Goal: Information Seeking & Learning: Learn about a topic

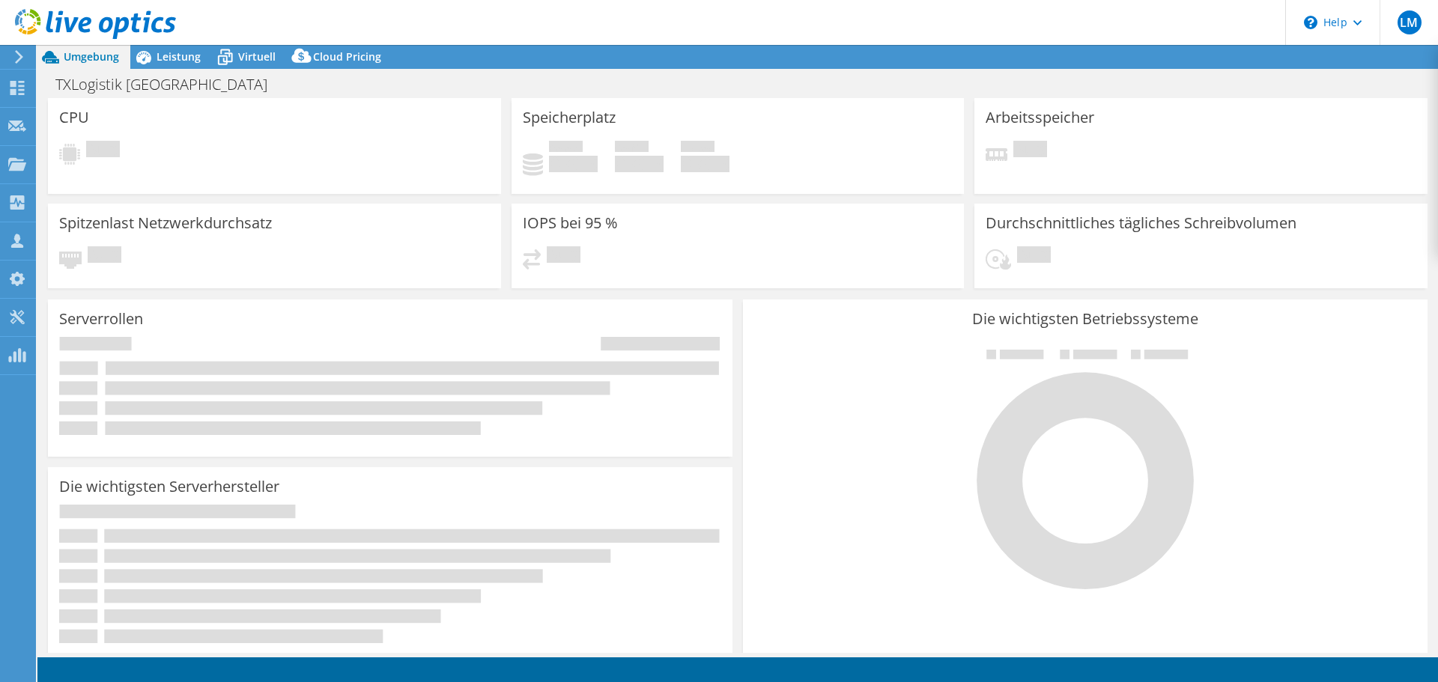
select select "USD"
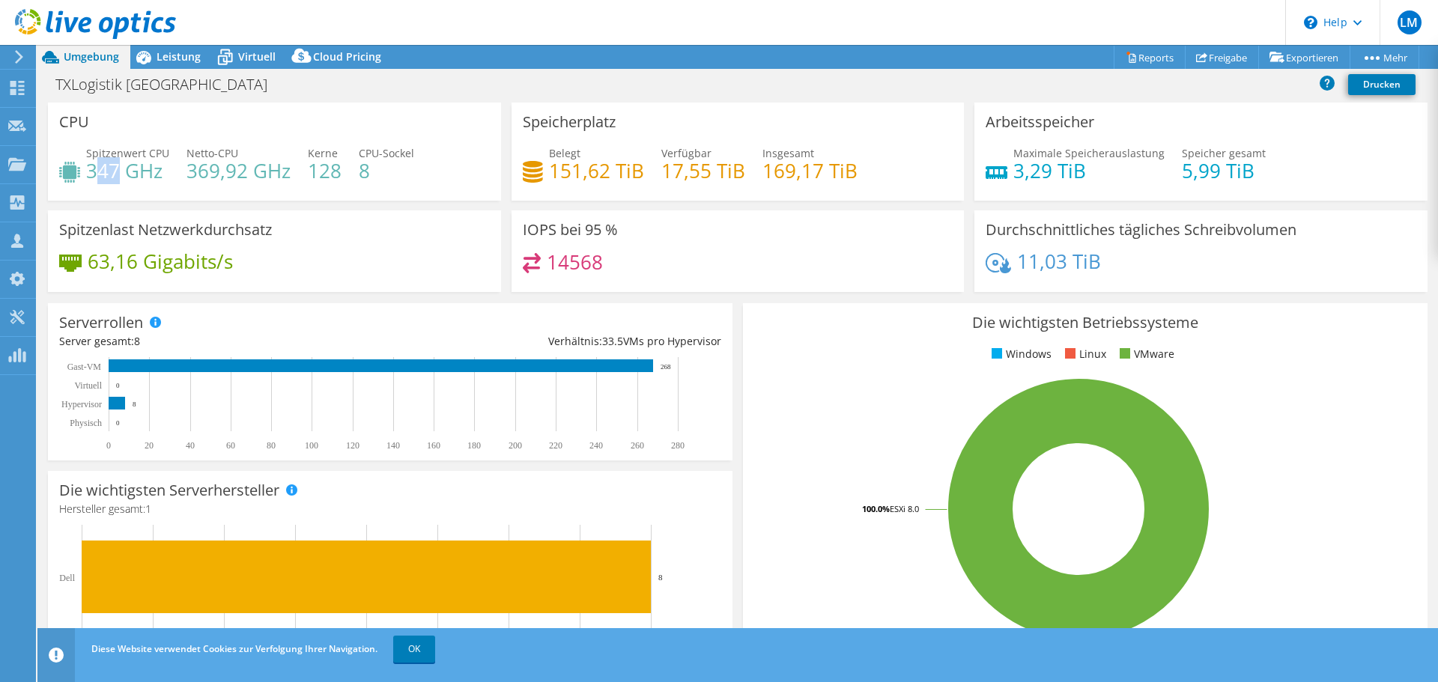
drag, startPoint x: 93, startPoint y: 176, endPoint x: 109, endPoint y: 174, distance: 15.9
click at [116, 174] on h4 "347 GHz" at bounding box center [127, 171] width 83 height 16
drag, startPoint x: 98, startPoint y: 172, endPoint x: 118, endPoint y: 180, distance: 21.1
click at [118, 179] on h4 "347 GHz" at bounding box center [127, 171] width 83 height 16
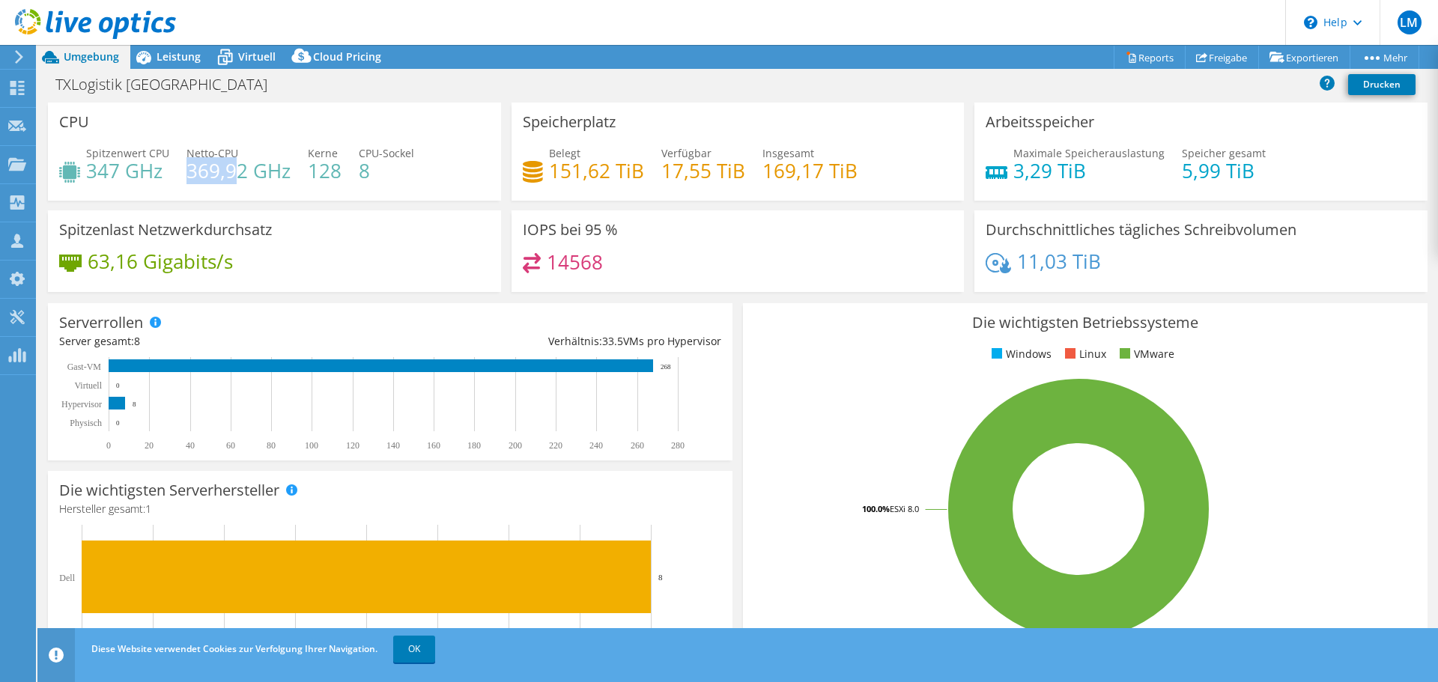
drag, startPoint x: 186, startPoint y: 176, endPoint x: 210, endPoint y: 124, distance: 57.6
click at [235, 179] on h4 "369,92 GHz" at bounding box center [238, 171] width 104 height 16
click at [172, 36] on icon at bounding box center [95, 24] width 161 height 31
click at [176, 53] on span "Leistung" at bounding box center [179, 56] width 44 height 14
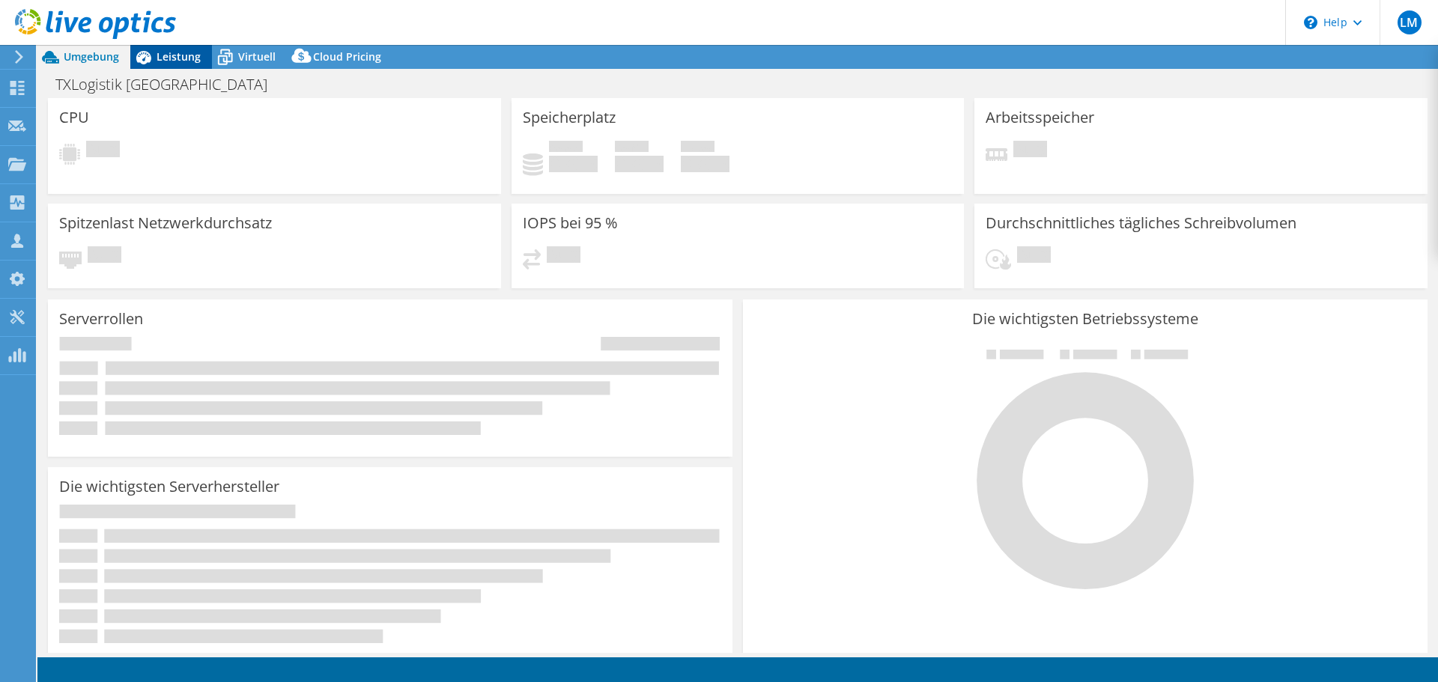
click at [171, 64] on div "Leistung" at bounding box center [171, 57] width 82 height 24
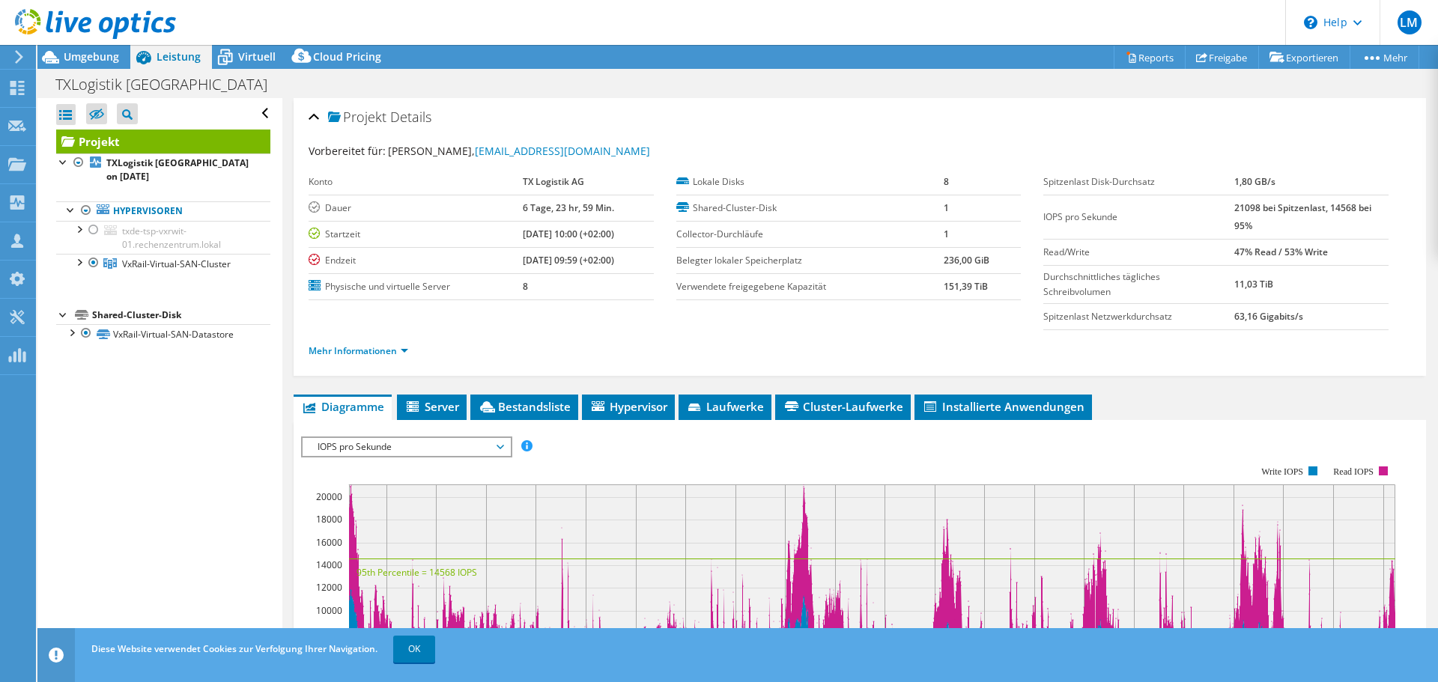
click at [376, 446] on span "IOPS pro Sekunde" at bounding box center [406, 447] width 192 height 18
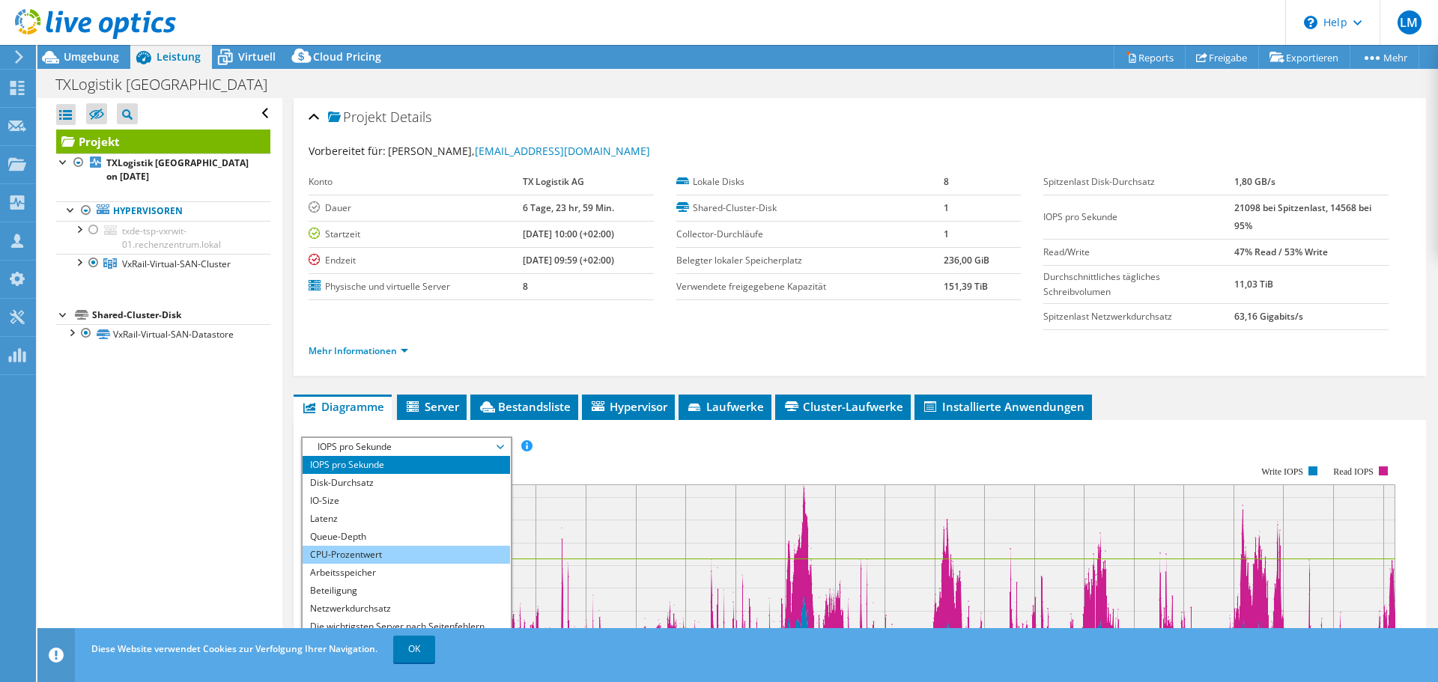
click at [411, 553] on li "CPU-Prozentwert" at bounding box center [406, 555] width 207 height 18
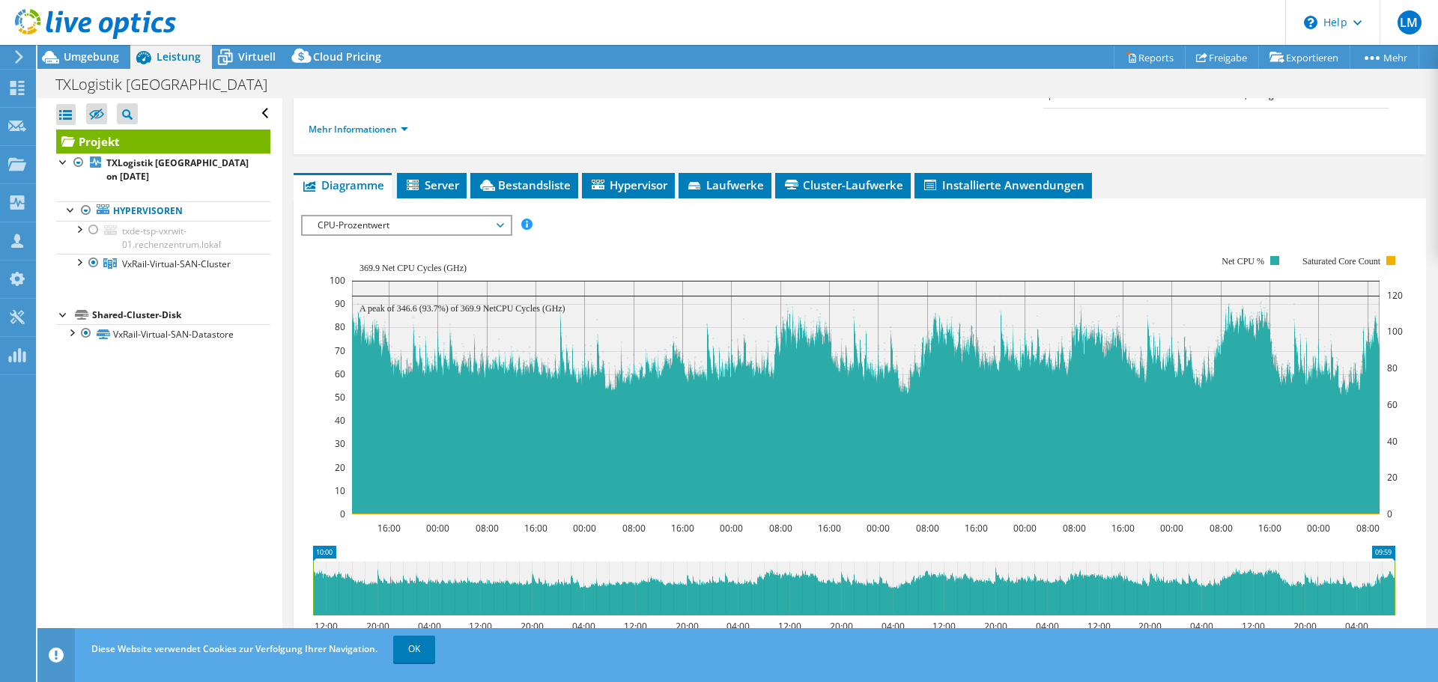
scroll to position [225, 0]
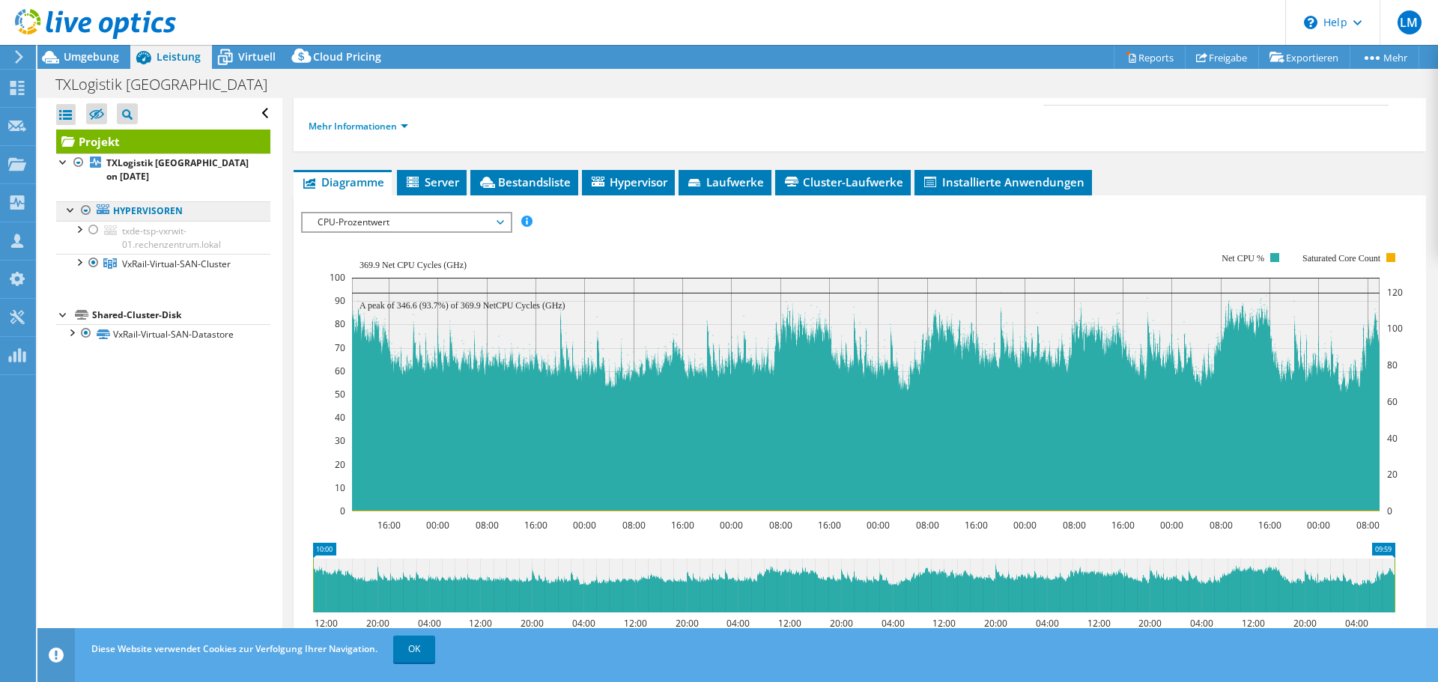
click at [170, 207] on link "Hypervisoren" at bounding box center [163, 210] width 214 height 19
